Goal: Task Accomplishment & Management: Use online tool/utility

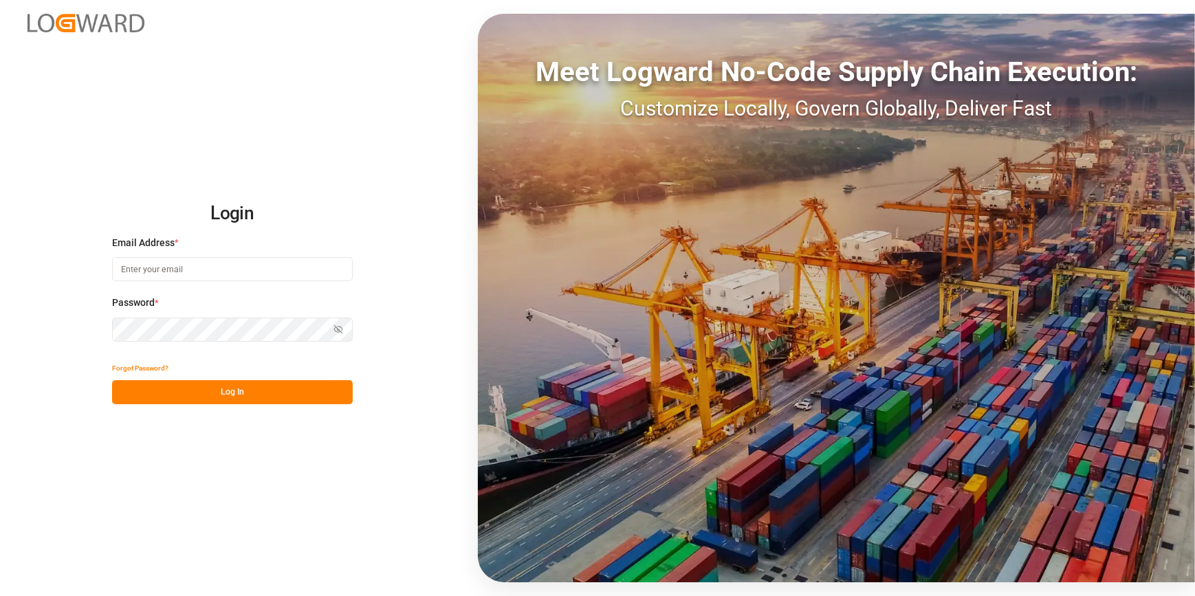
type input "chefequipe.fr.mse@melitta.fr"
click at [223, 385] on button "Log In" at bounding box center [232, 392] width 241 height 24
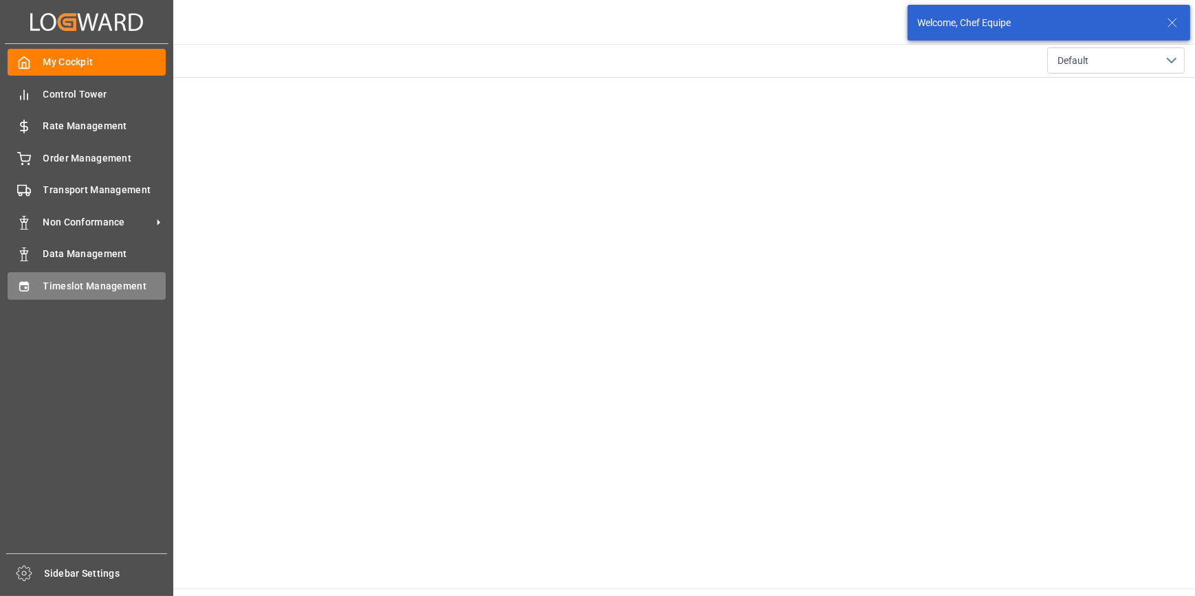
click at [37, 285] on div "Timeslot Management Timeslot Management" at bounding box center [87, 285] width 158 height 27
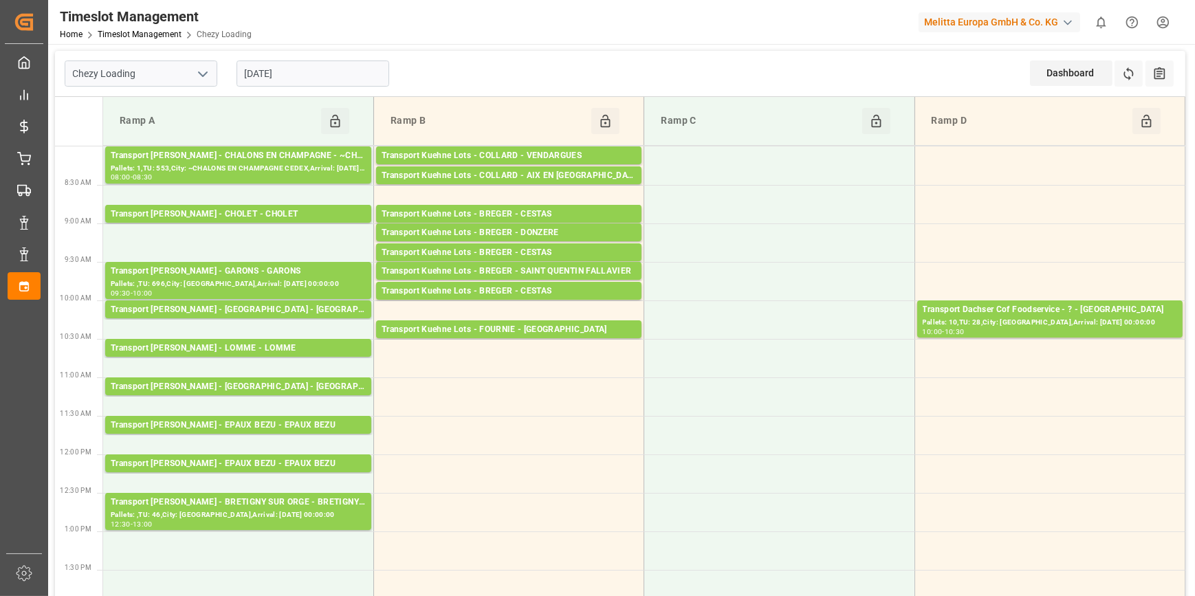
click at [199, 78] on icon "open menu" at bounding box center [203, 74] width 17 height 17
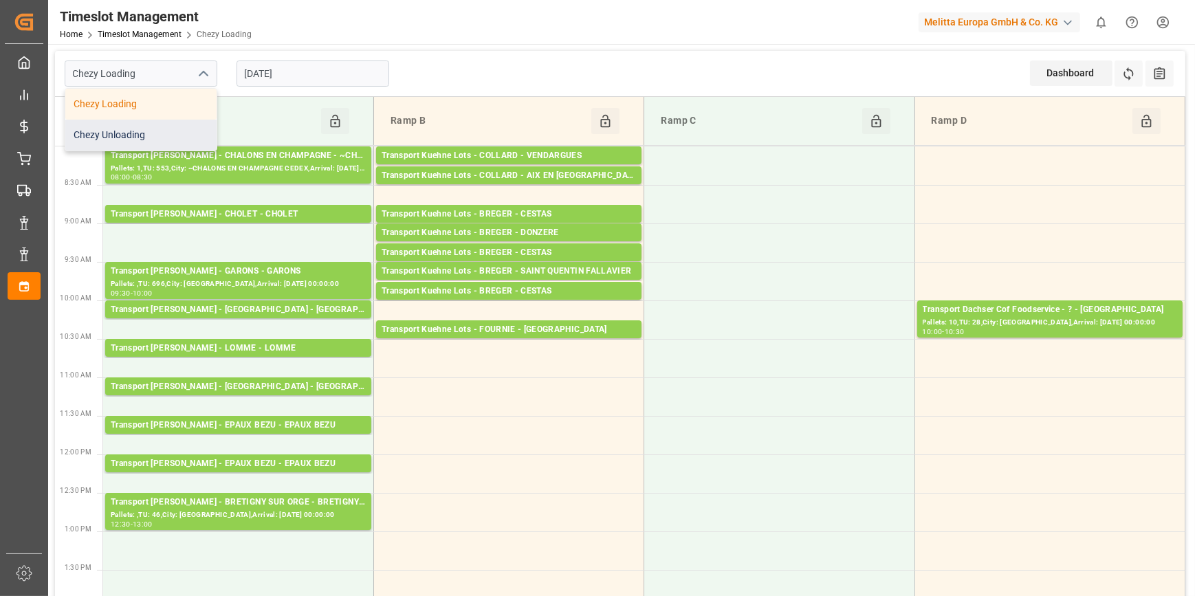
click at [160, 138] on div "Chezy Unloading" at bounding box center [140, 135] width 151 height 31
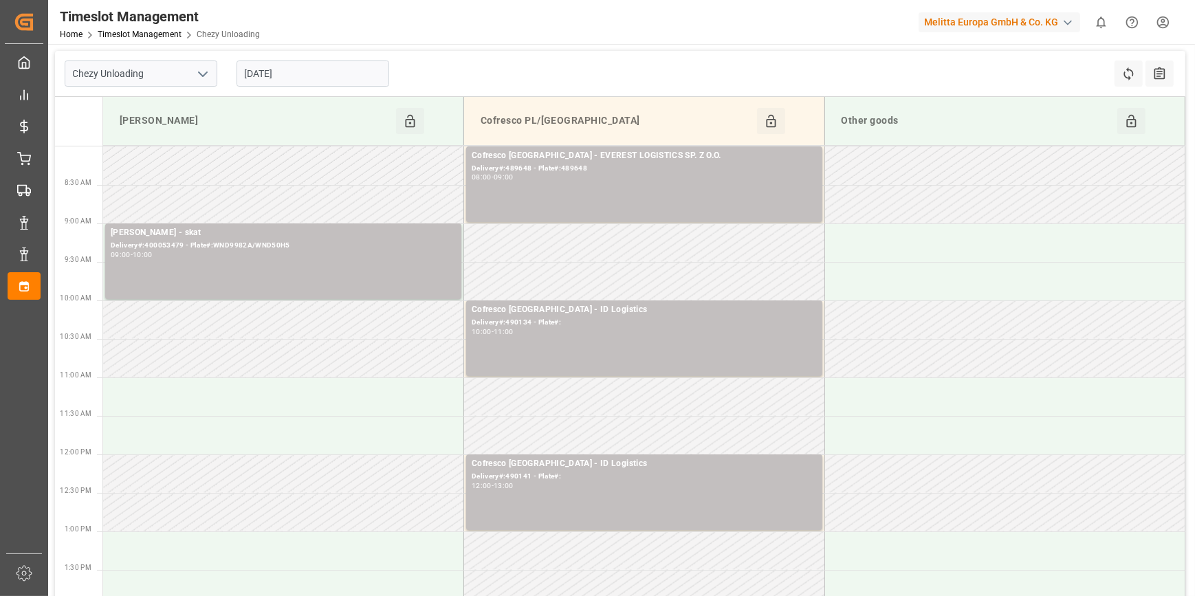
click at [204, 75] on polyline "open menu" at bounding box center [203, 74] width 8 height 4
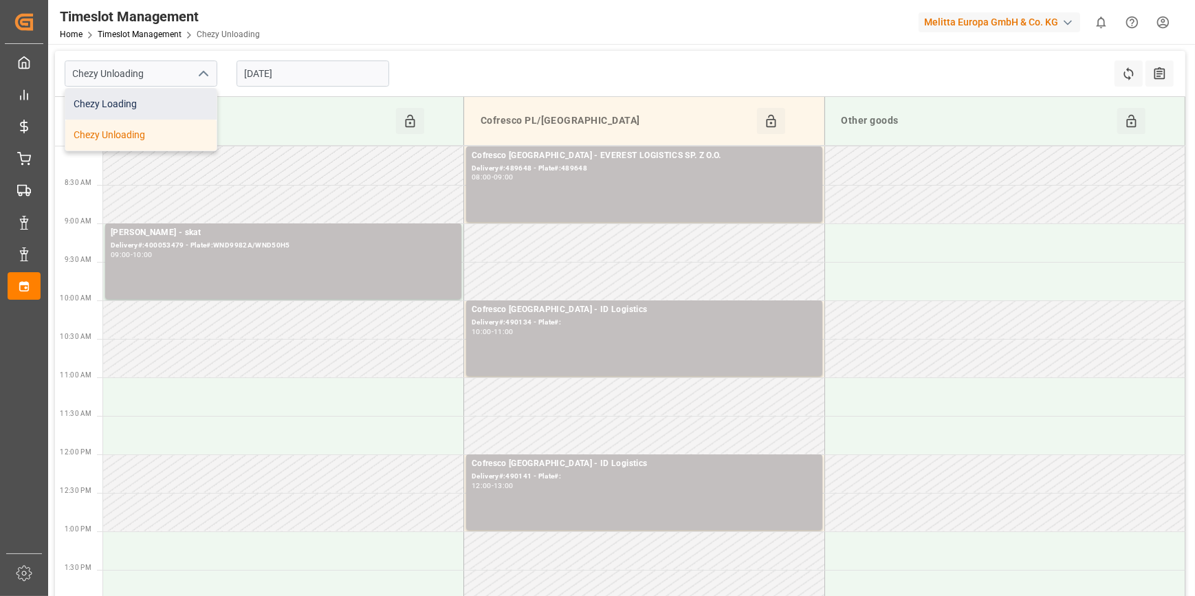
click at [182, 103] on div "Chezy Loading" at bounding box center [140, 104] width 151 height 31
type input "Chezy Loading"
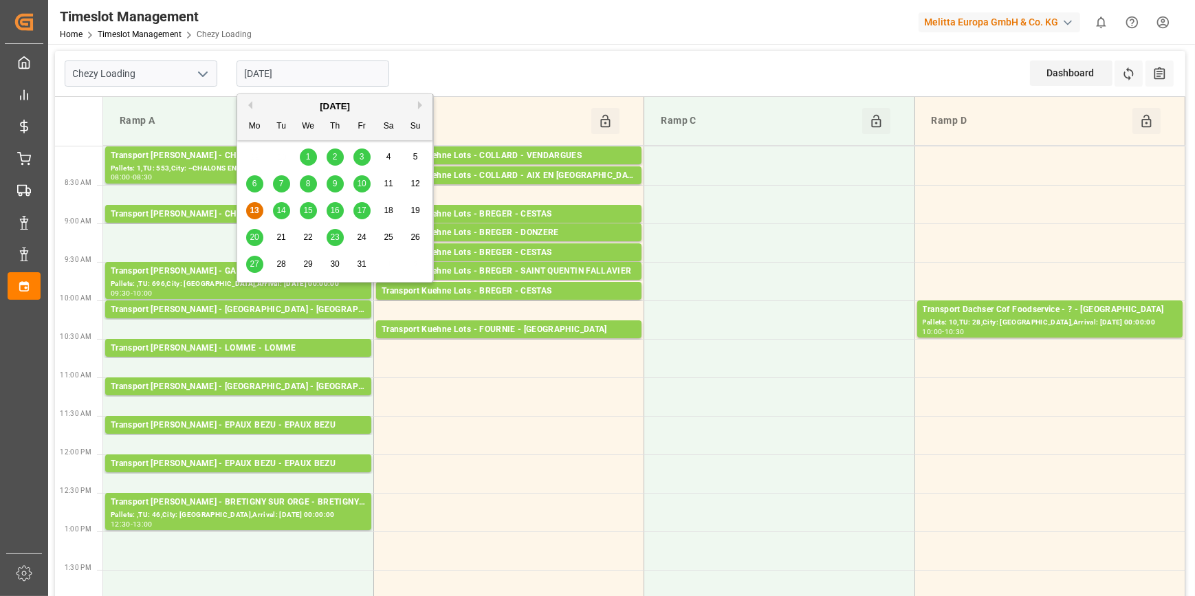
click at [328, 74] on input "[DATE]" at bounding box center [313, 74] width 153 height 26
click at [279, 213] on span "14" at bounding box center [280, 211] width 9 height 10
type input "14-10-2025"
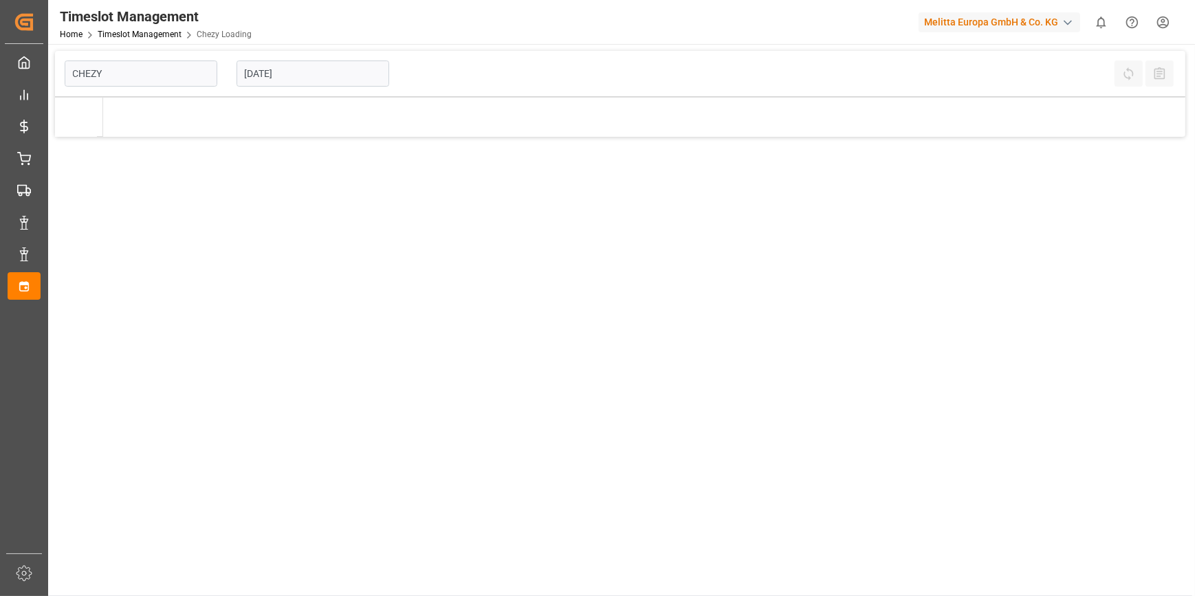
type input "Chezy Loading"
